Goal: Task Accomplishment & Management: Manage account settings

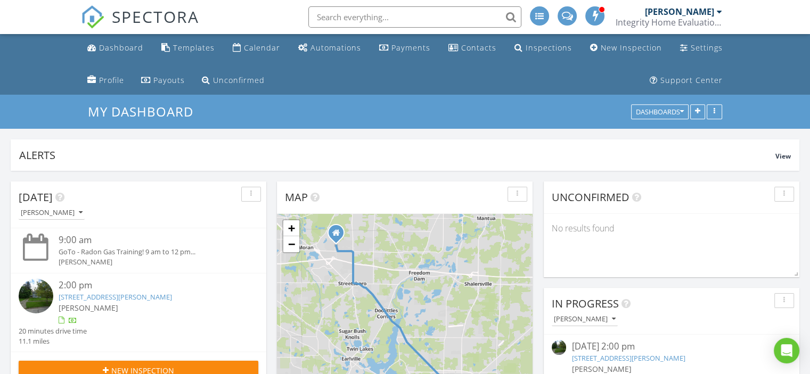
click at [40, 289] on img at bounding box center [36, 296] width 35 height 35
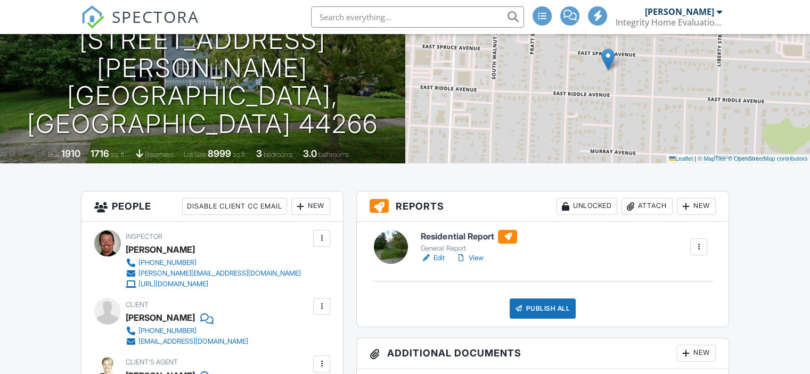
scroll to position [195, 0]
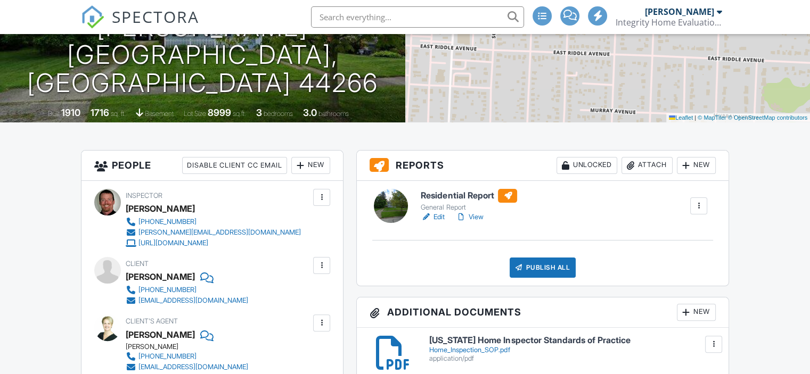
click at [437, 216] on link "Edit" at bounding box center [433, 217] width 24 height 11
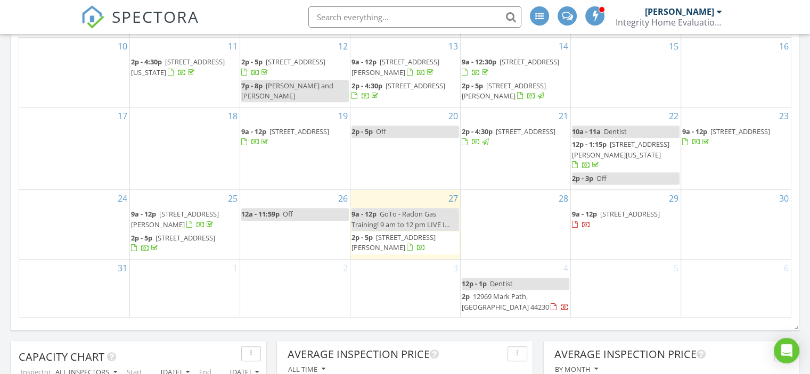
scroll to position [621, 0]
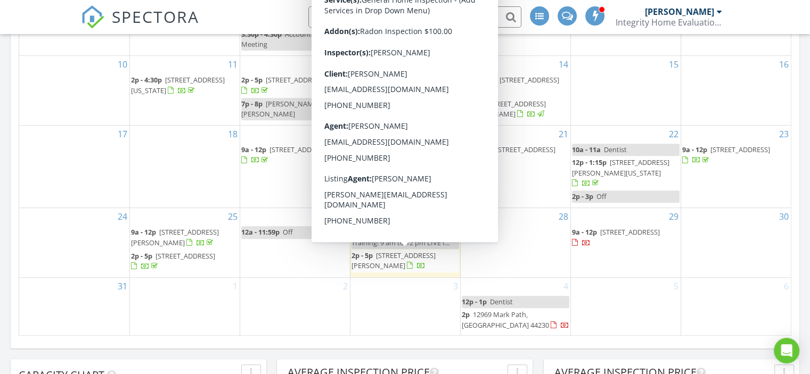
click at [388, 256] on span "250 Lawrence St, Ravenna 44266" at bounding box center [393, 261] width 84 height 20
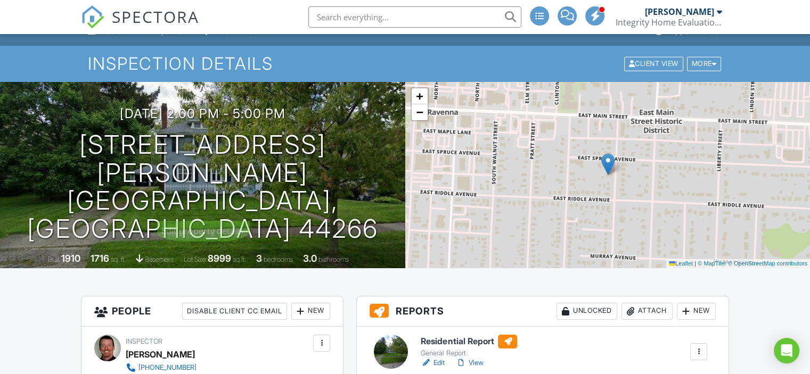
scroll to position [71, 0]
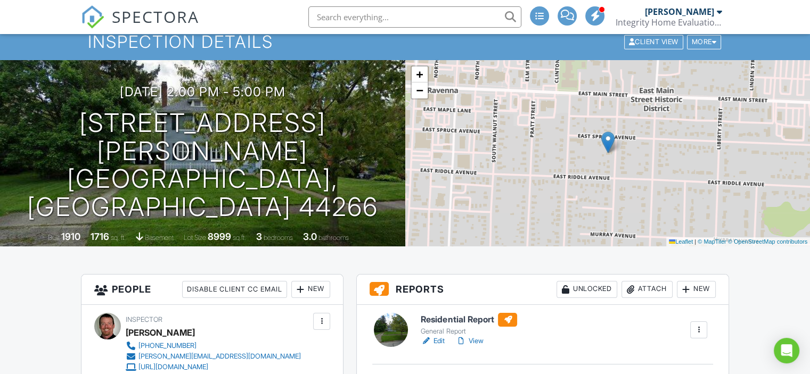
click at [439, 338] on link "Edit" at bounding box center [433, 341] width 24 height 11
